Goal: Task Accomplishment & Management: Manage account settings

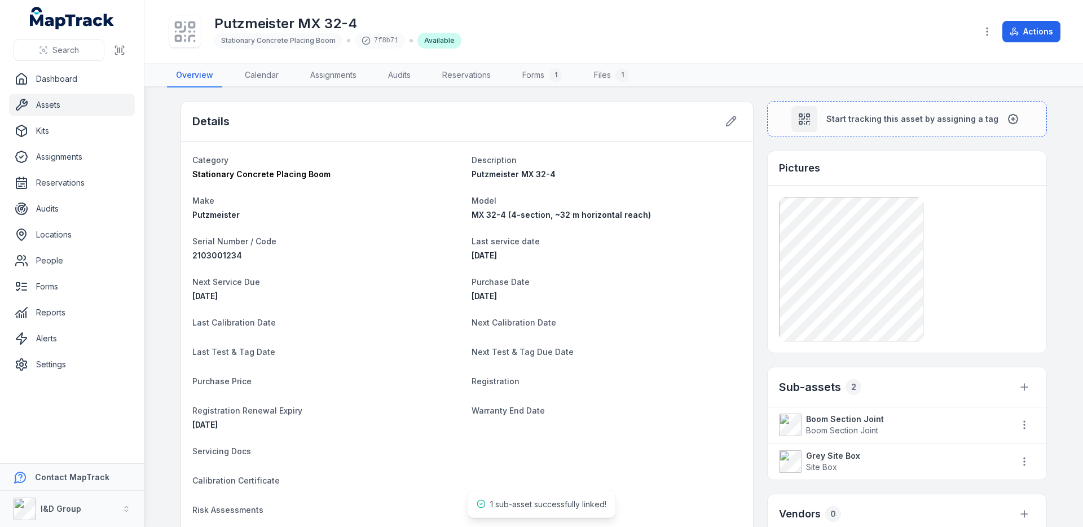
scroll to position [74, 0]
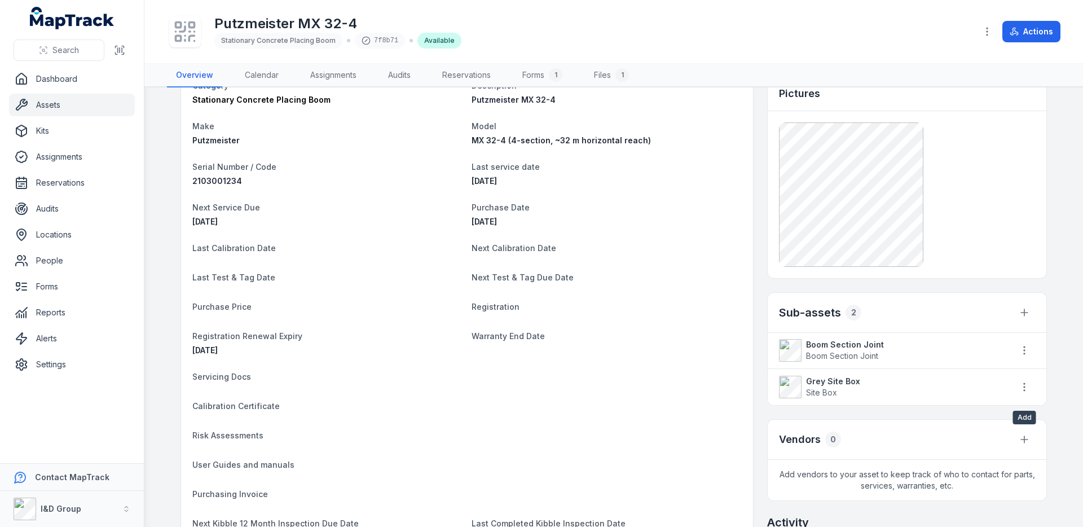
click at [1034, 446] on div at bounding box center [1024, 439] width 21 height 21
click at [1026, 442] on icon at bounding box center [1024, 439] width 11 height 11
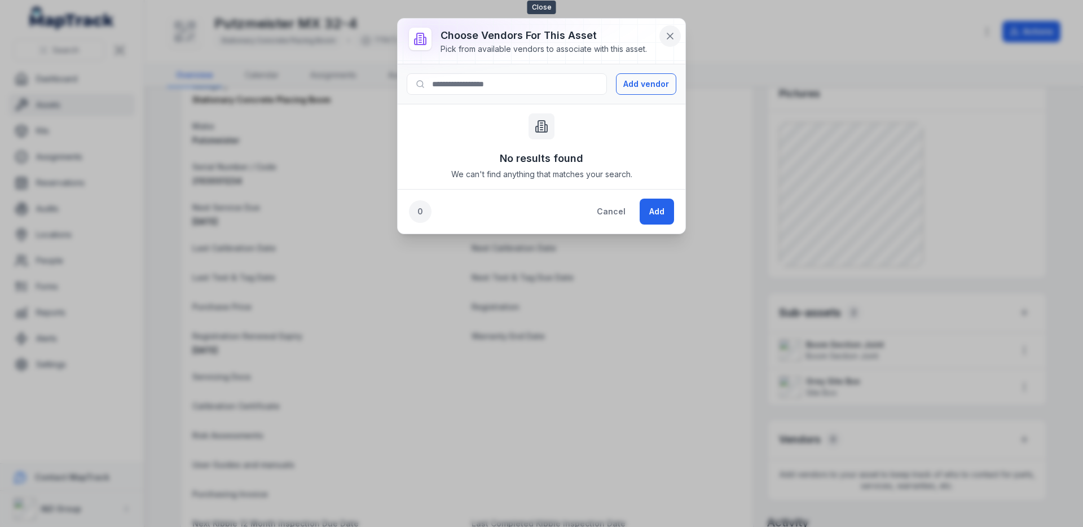
click at [670, 29] on button at bounding box center [670, 35] width 21 height 21
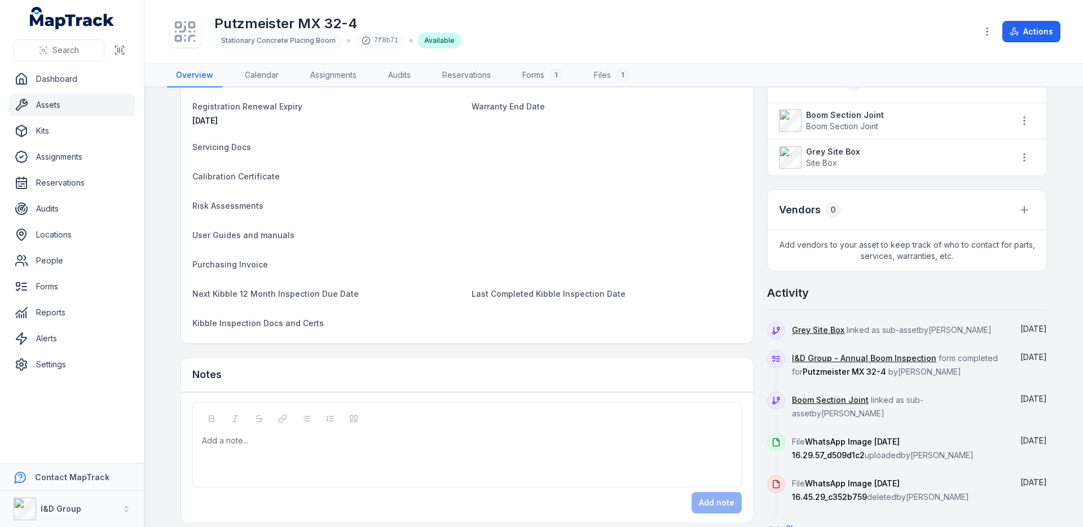
scroll to position [331, 0]
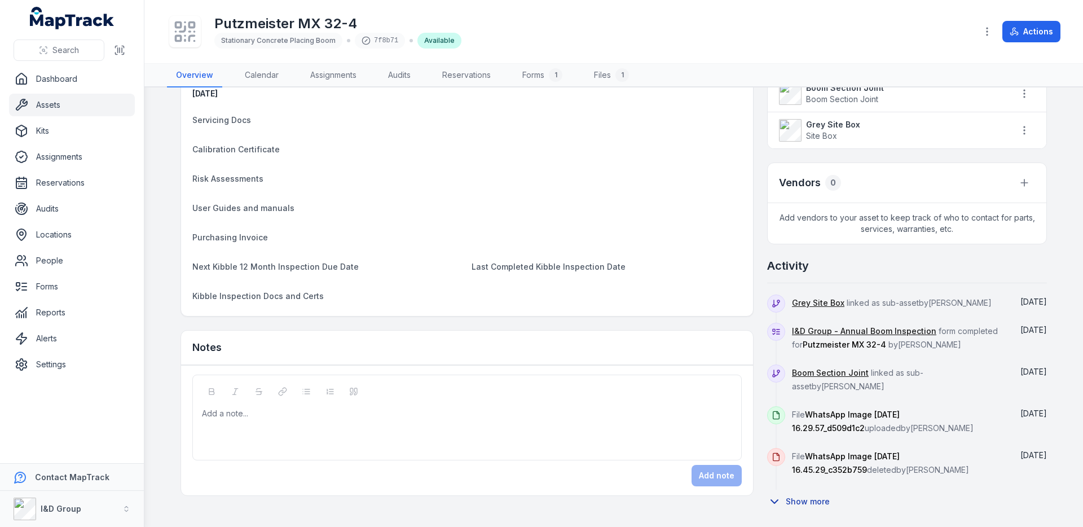
click at [795, 507] on button "Show more" at bounding box center [802, 502] width 70 height 24
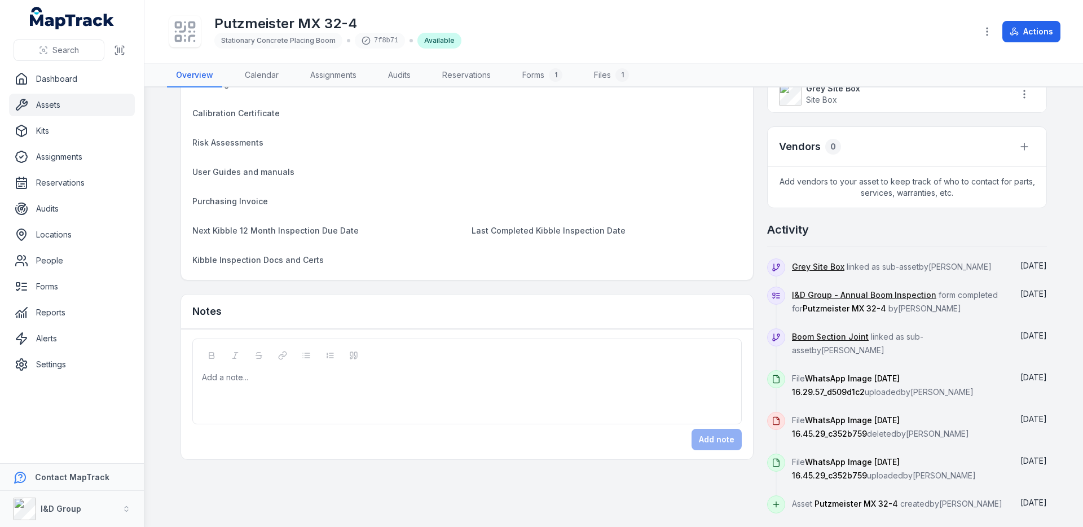
scroll to position [0, 0]
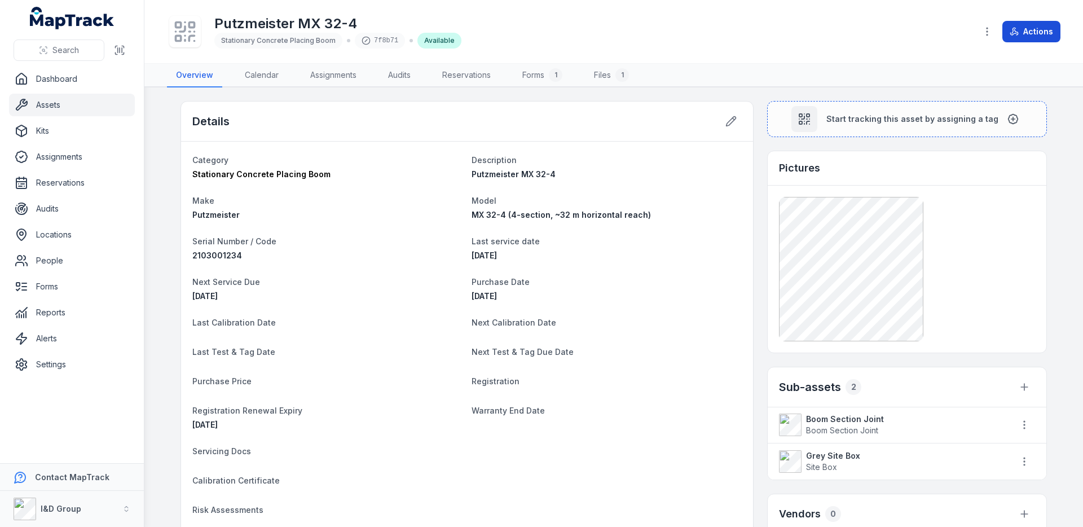
click at [1030, 33] on button "Actions" at bounding box center [1032, 31] width 58 height 21
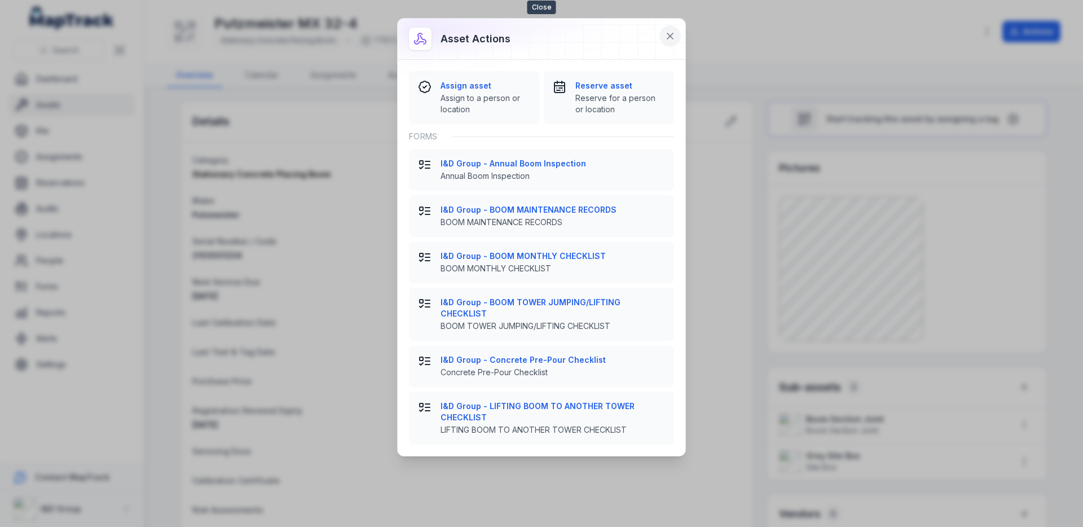
click at [662, 34] on button at bounding box center [670, 35] width 21 height 21
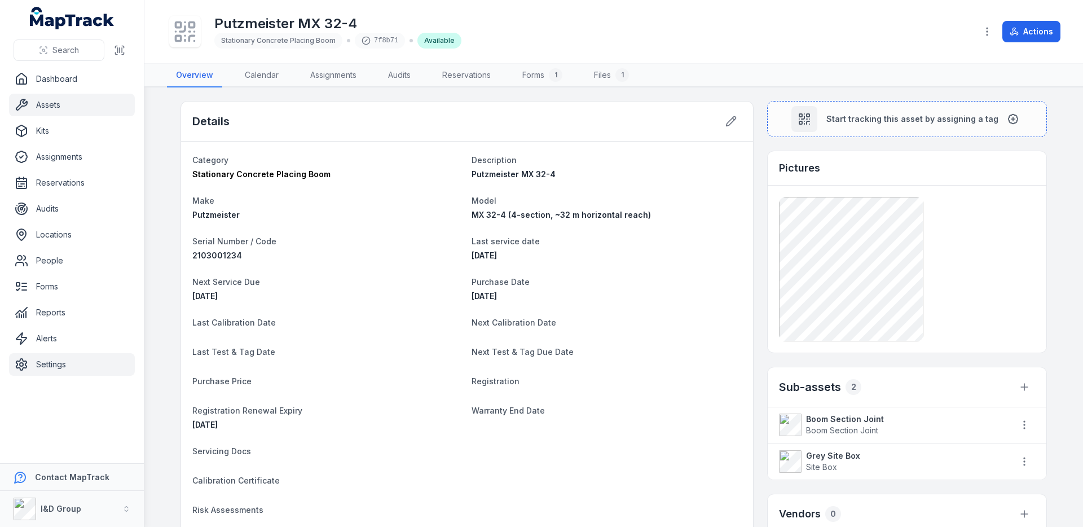
click at [91, 354] on link "Settings" at bounding box center [72, 364] width 126 height 23
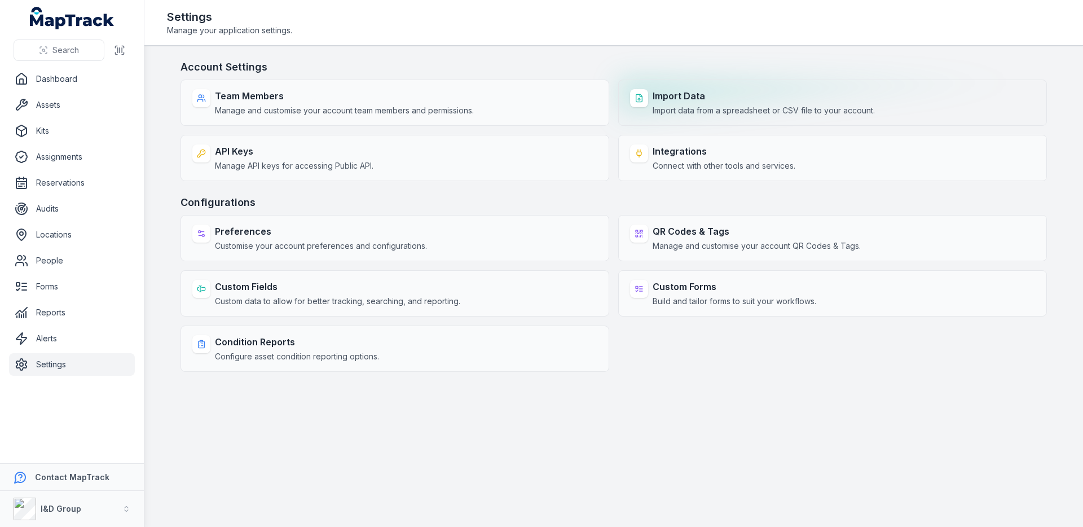
click at [785, 108] on span "Import data from a spreadsheet or CSV file to your account." at bounding box center [764, 110] width 222 height 11
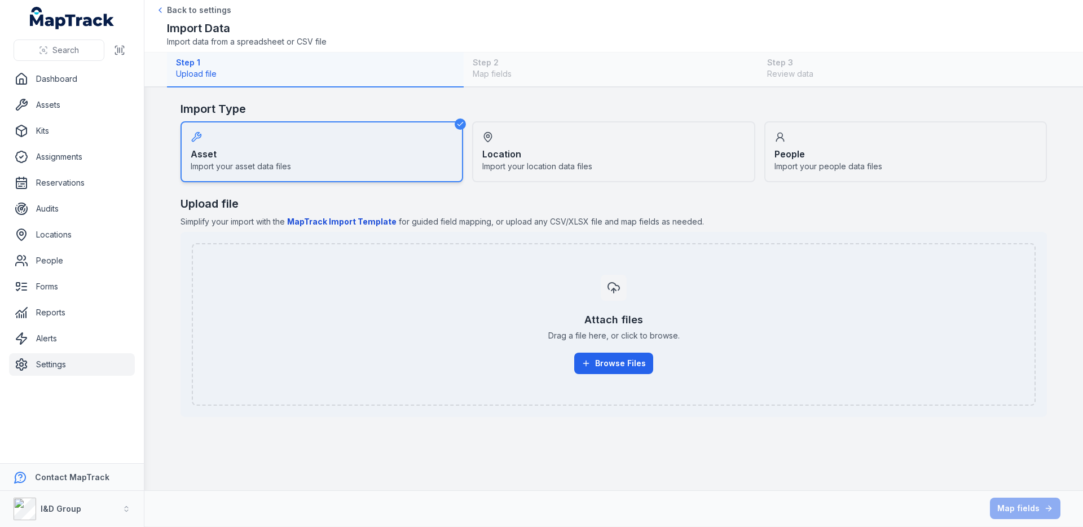
click at [515, 156] on strong "Location" at bounding box center [501, 154] width 39 height 14
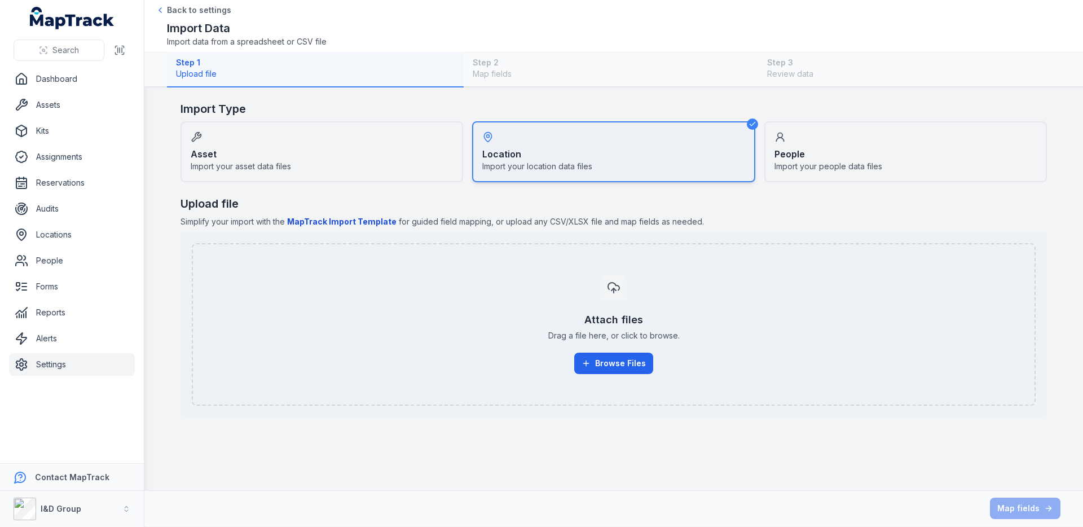
click at [345, 156] on div "Asset Import your asset data files" at bounding box center [322, 151] width 283 height 61
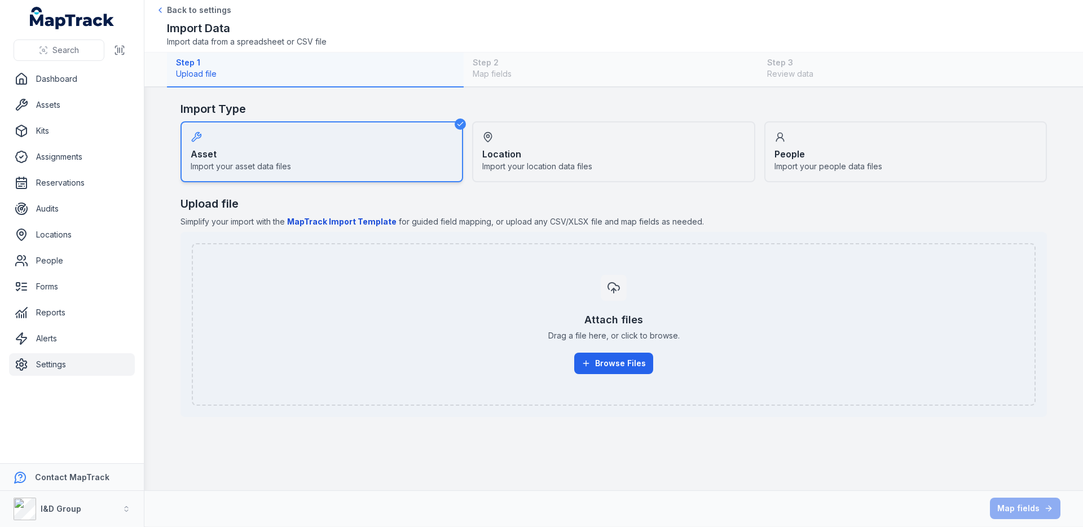
click at [59, 356] on link "Settings" at bounding box center [72, 364] width 126 height 23
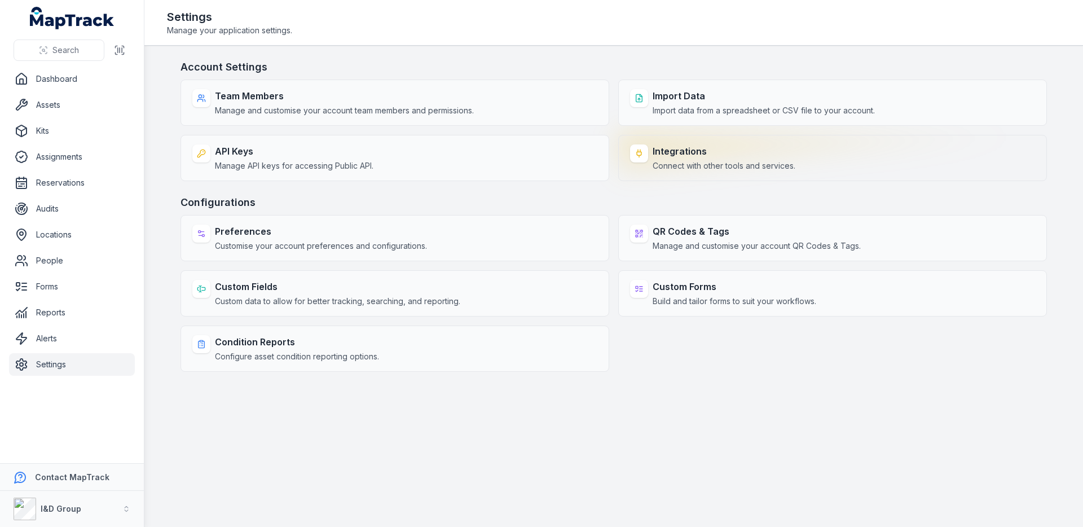
click at [688, 160] on span "Connect with other tools and services." at bounding box center [724, 165] width 143 height 11
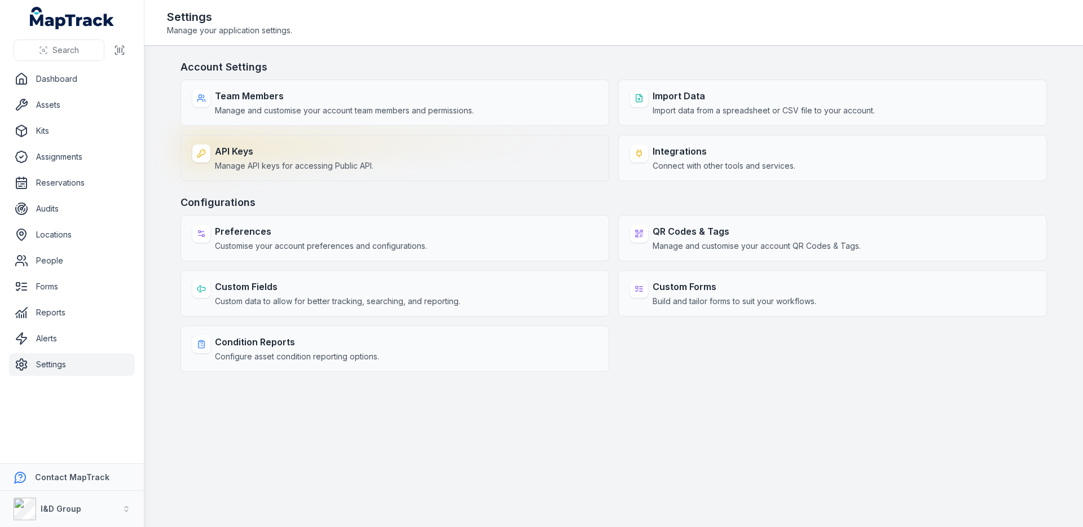
click at [433, 155] on div "API Keys Manage API keys for accessing Public API." at bounding box center [395, 158] width 429 height 46
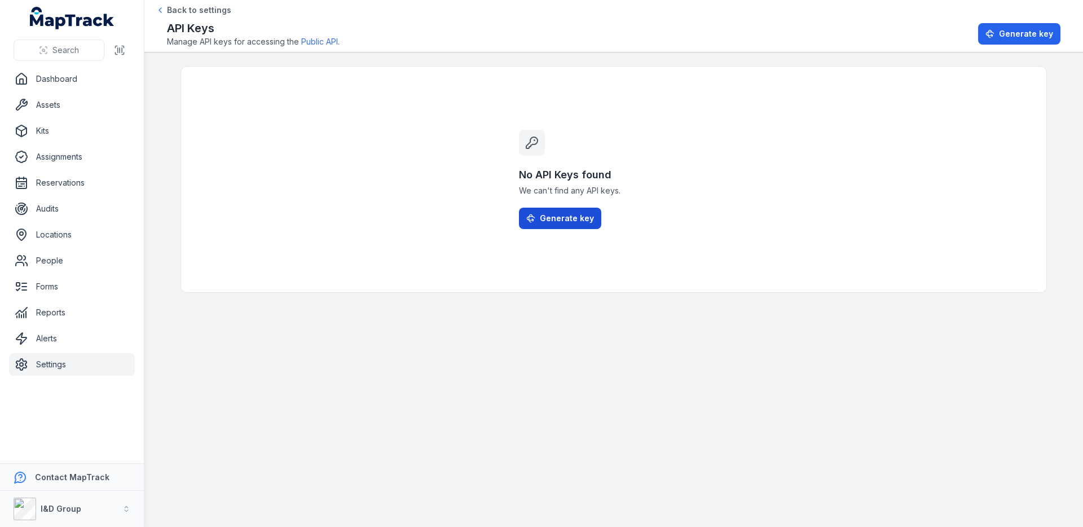
click at [575, 213] on span "Generate key" at bounding box center [567, 218] width 54 height 11
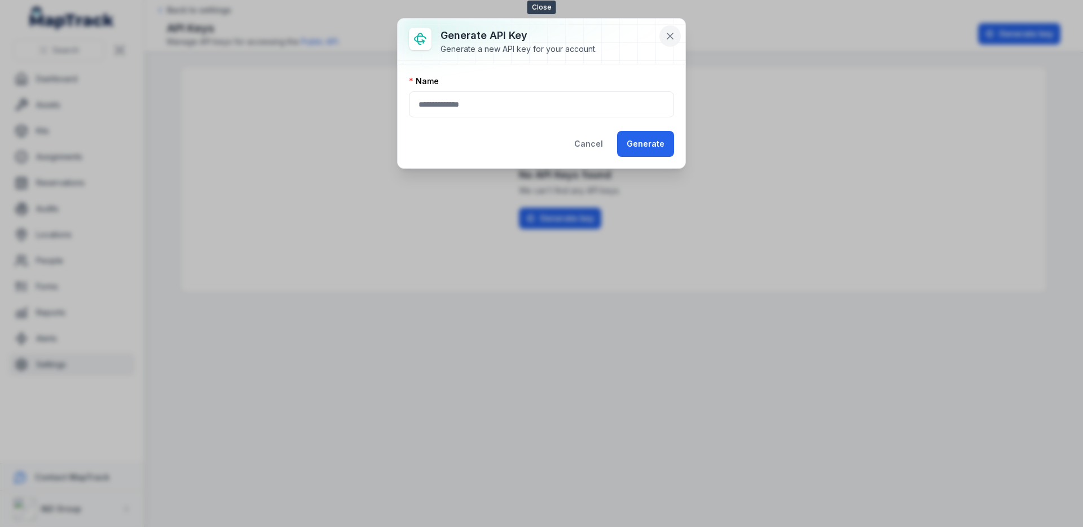
click at [671, 34] on icon at bounding box center [671, 36] width 6 height 6
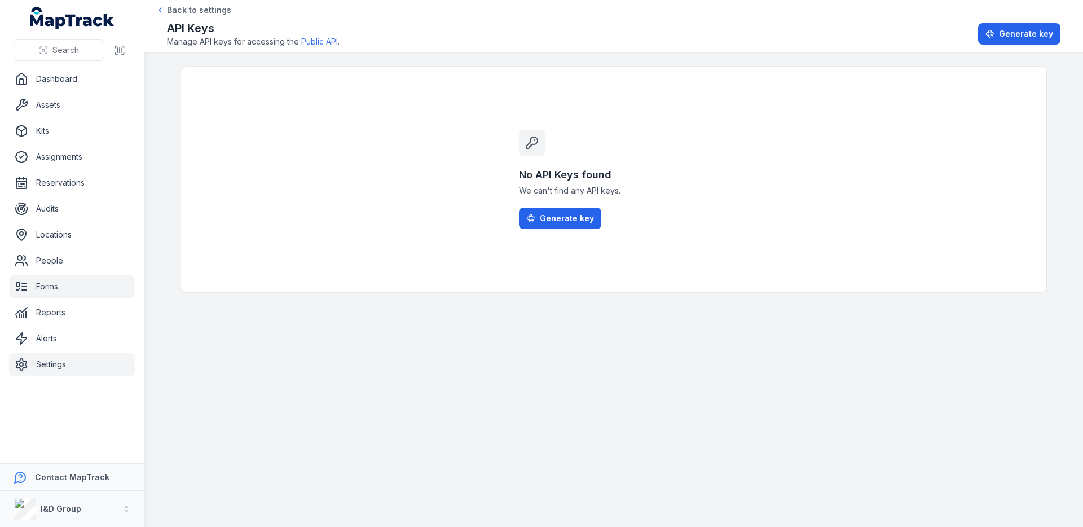
click at [51, 285] on link "Forms" at bounding box center [72, 286] width 126 height 23
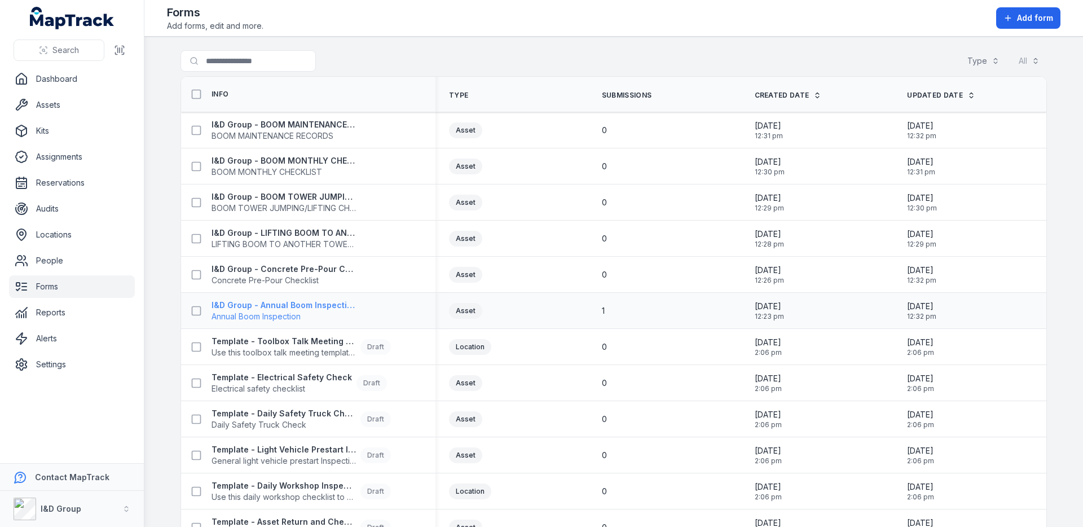
click at [262, 309] on strong "I&D Group - Annual Boom Inspection" at bounding box center [284, 305] width 144 height 11
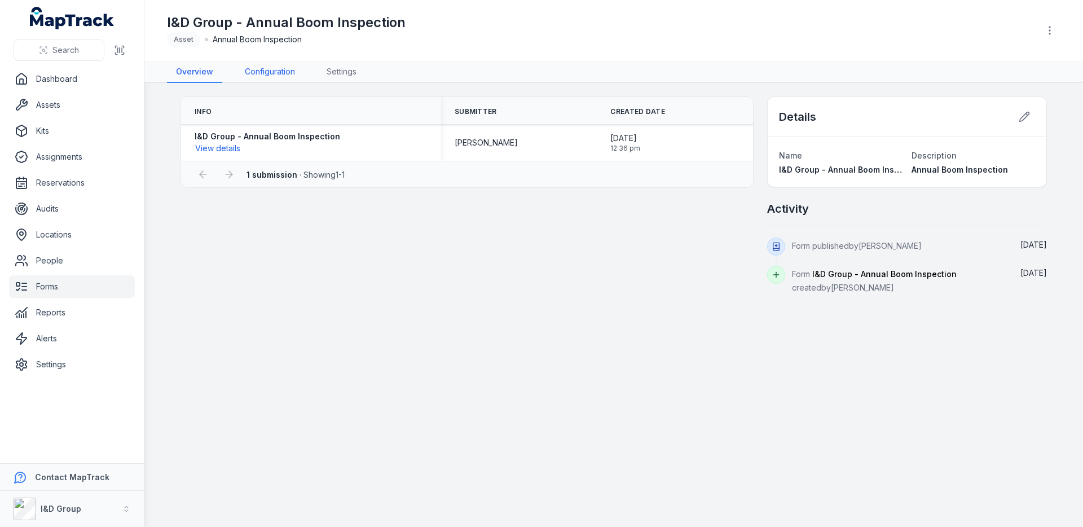
click at [261, 73] on link "Configuration" at bounding box center [270, 72] width 68 height 21
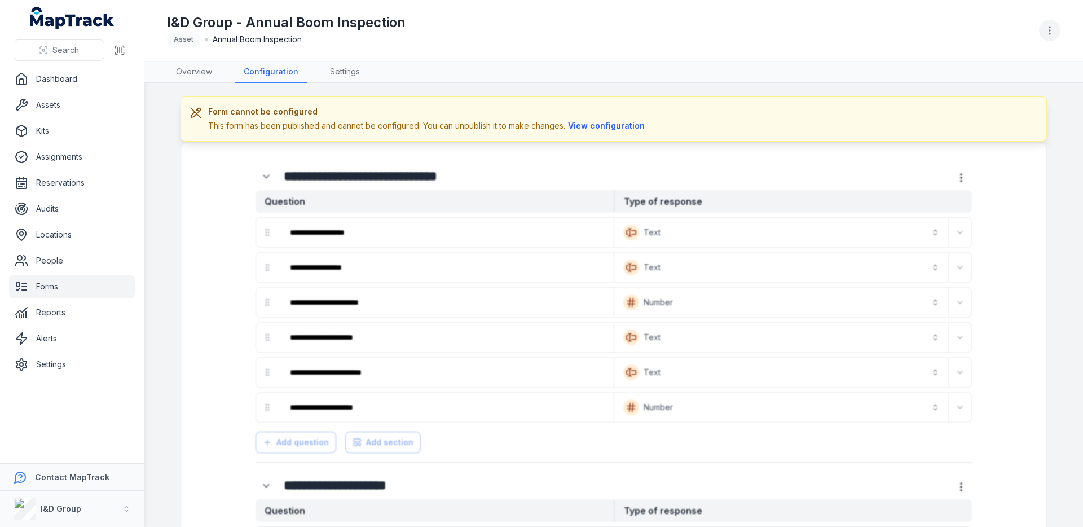
click at [1051, 32] on icon "button" at bounding box center [1049, 30] width 11 height 11
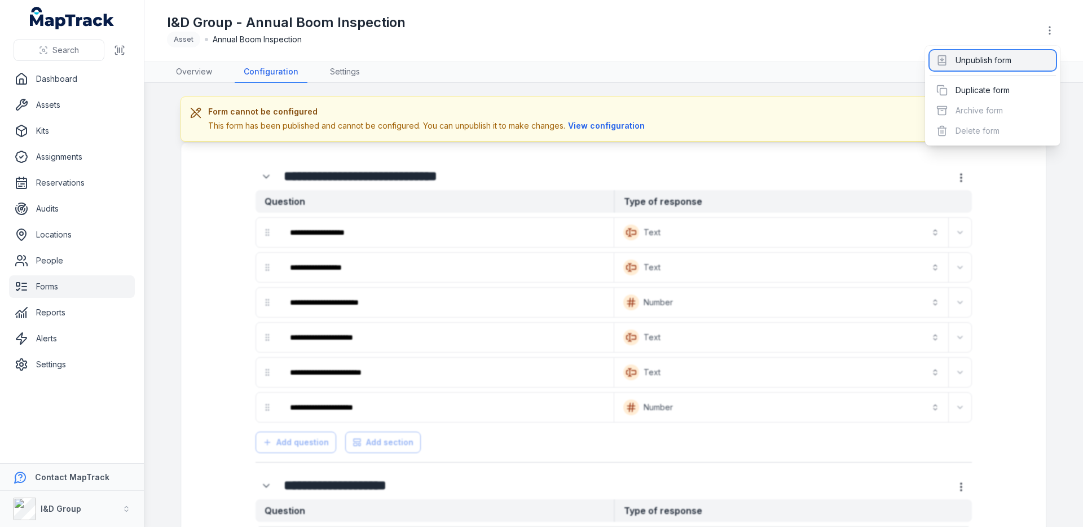
click at [985, 62] on div "Unpublish form" at bounding box center [993, 60] width 126 height 20
